Goal: Find specific page/section: Find specific page/section

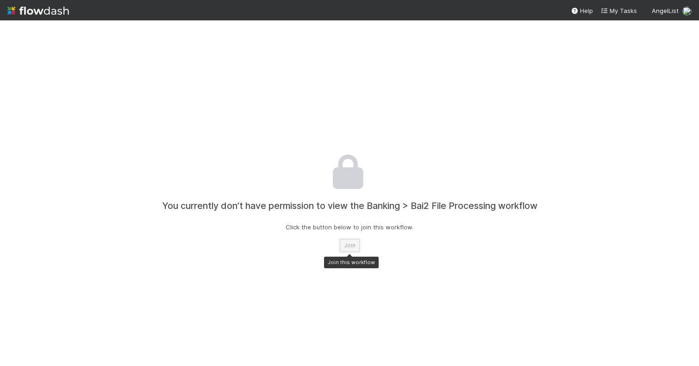
click at [348, 246] on button "Join" at bounding box center [350, 245] width 20 height 13
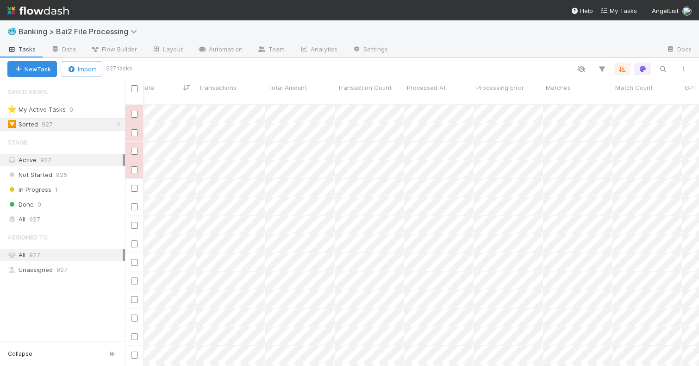
scroll to position [0, 391]
click at [356, 154] on div at bounding box center [349, 183] width 699 height 366
click at [343, 171] on div at bounding box center [349, 183] width 699 height 366
click at [349, 159] on div at bounding box center [349, 183] width 699 height 366
